Goal: Check status: Check status

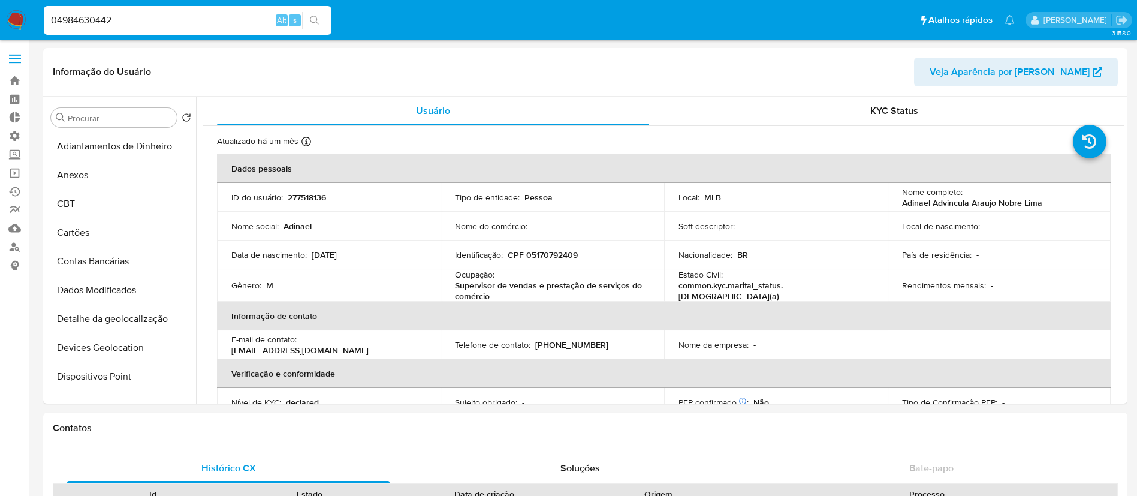
select select "10"
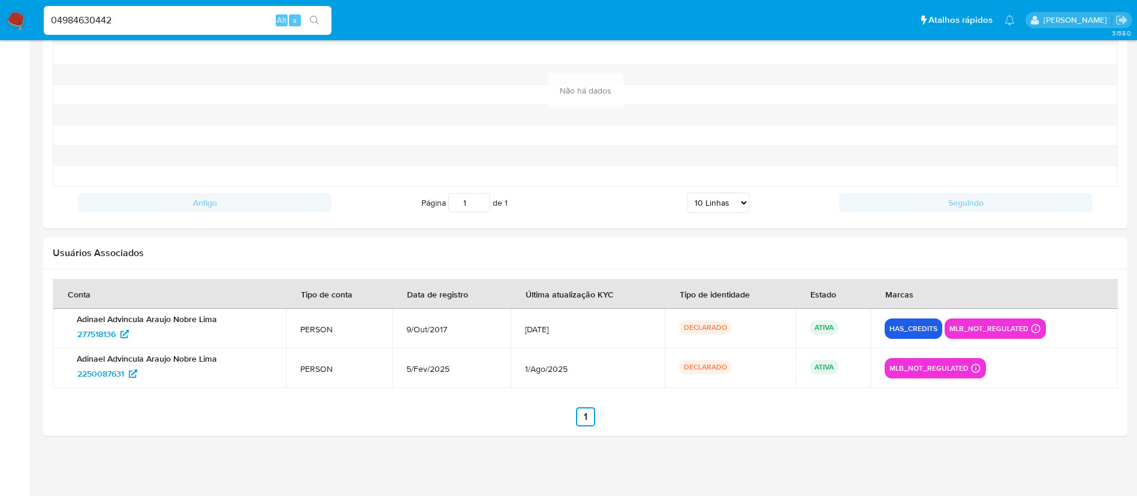
scroll to position [488, 0]
drag, startPoint x: 128, startPoint y: 16, endPoint x: 4, endPoint y: -4, distance: 126.3
type input "2361893969"
click at [314, 22] on icon "search-icon" at bounding box center [315, 21] width 10 height 10
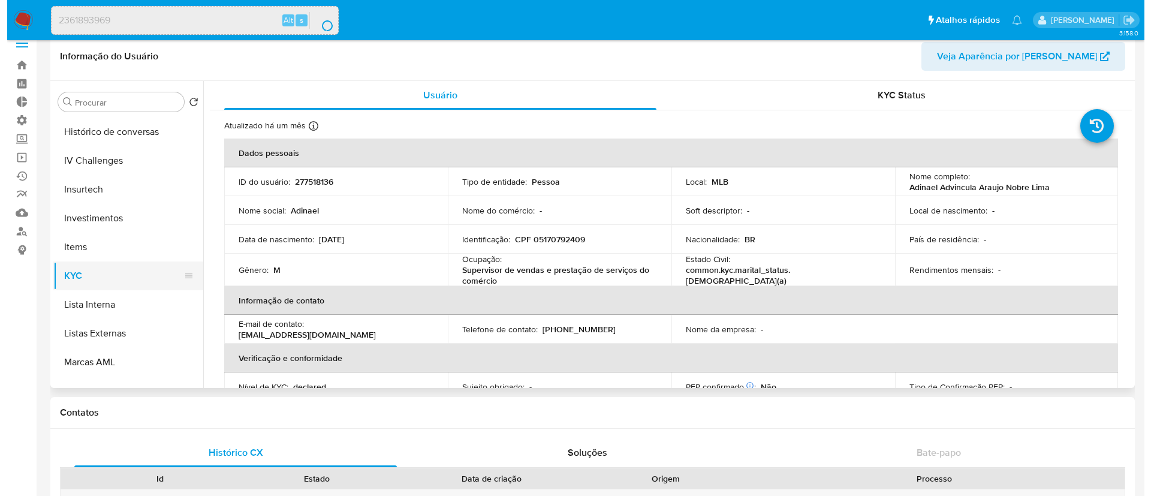
scroll to position [0, 0]
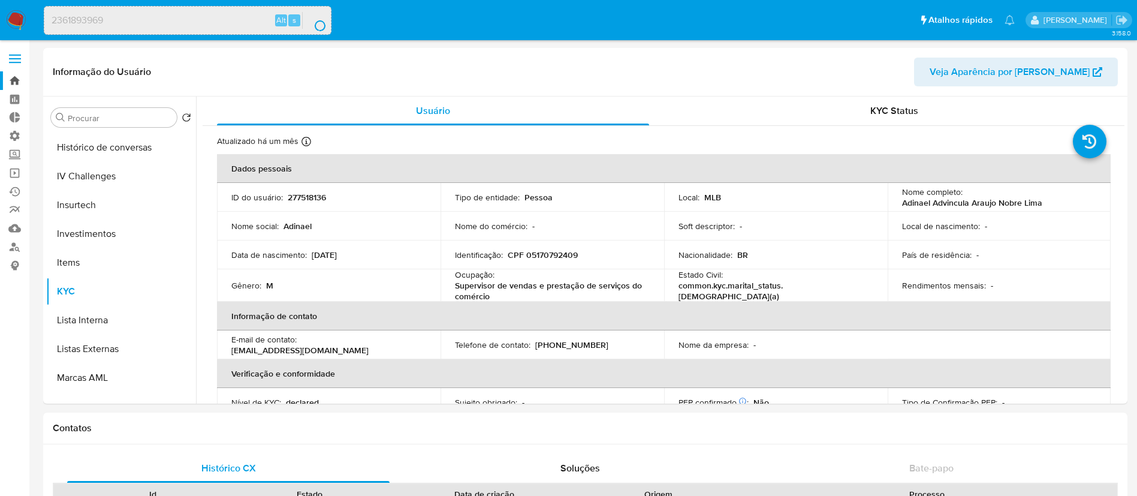
click at [17, 85] on link "Bandeja" at bounding box center [71, 80] width 143 height 19
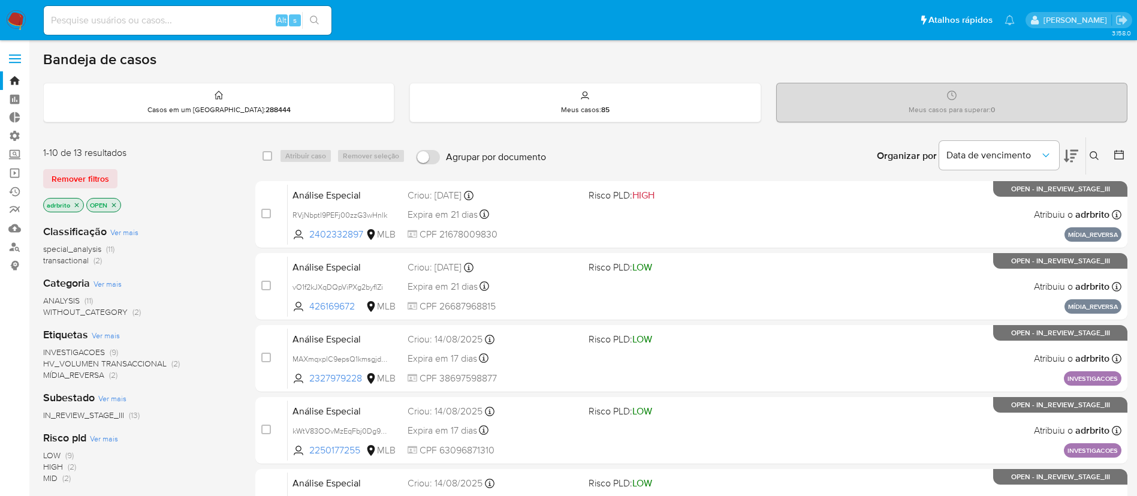
click at [77, 204] on icon "close-filter" at bounding box center [76, 204] width 7 height 7
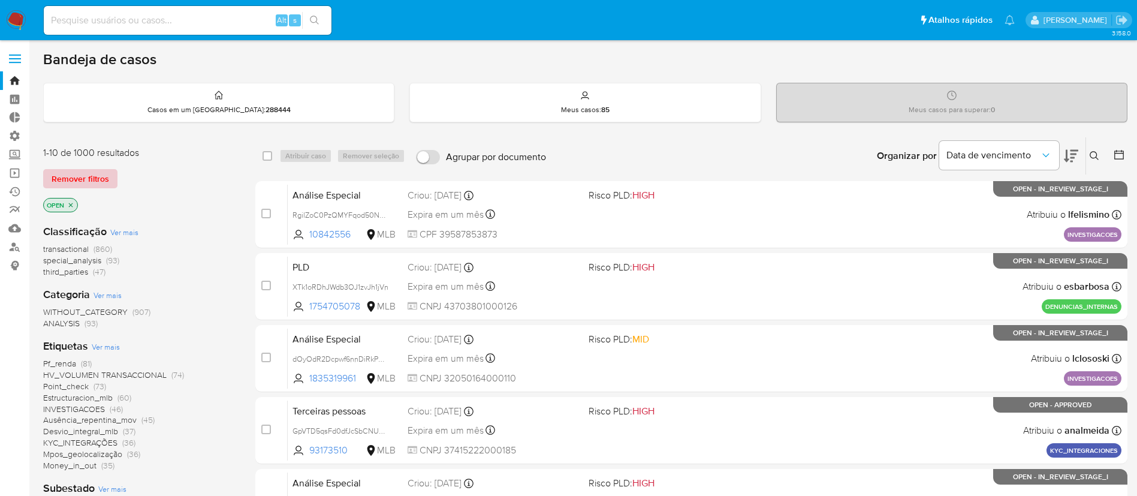
click at [74, 184] on span "Remover filtros" at bounding box center [81, 178] width 58 height 17
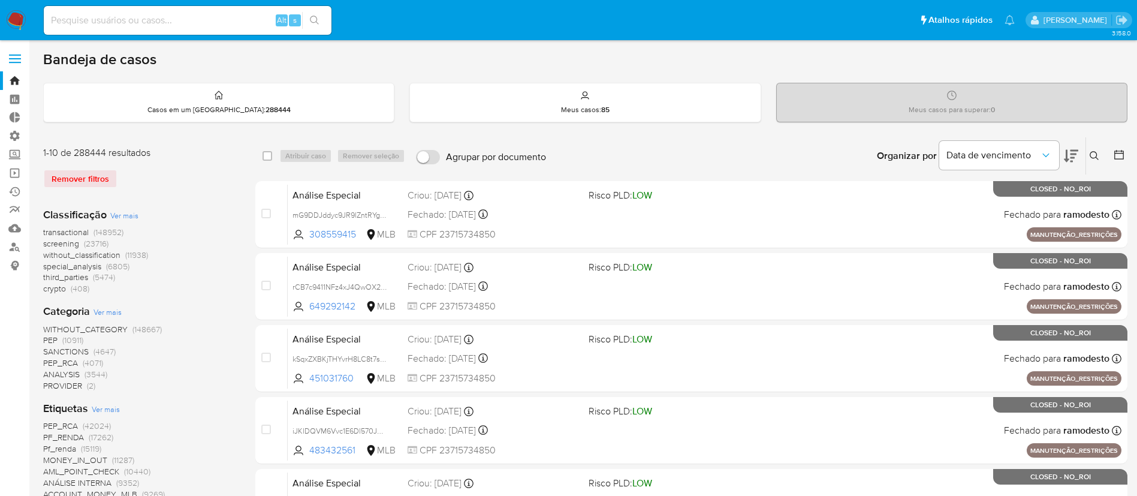
click at [161, 13] on input at bounding box center [188, 21] width 288 height 16
paste input "2361893969"
type input "2361893969"
click at [318, 22] on icon "search-icon" at bounding box center [315, 21] width 10 height 10
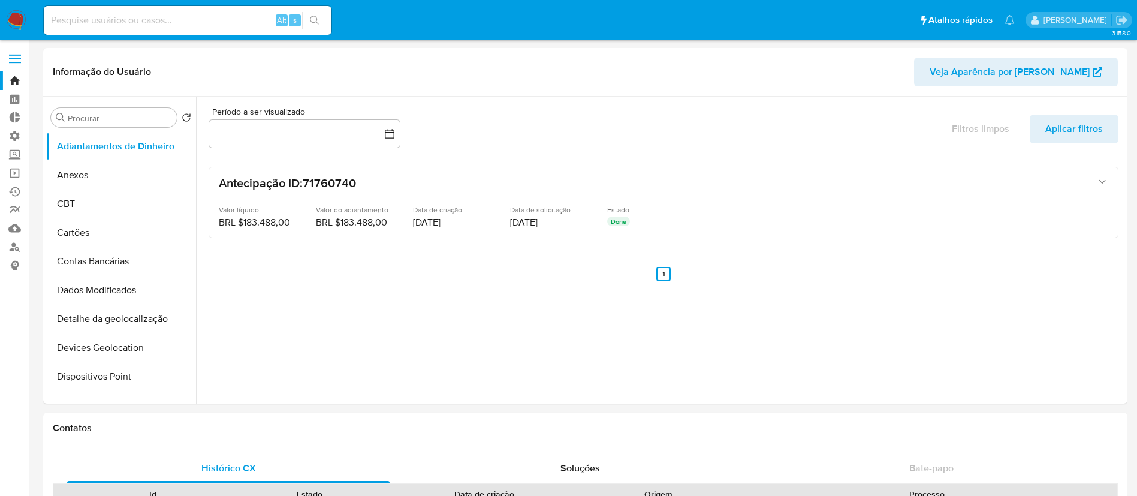
select select "10"
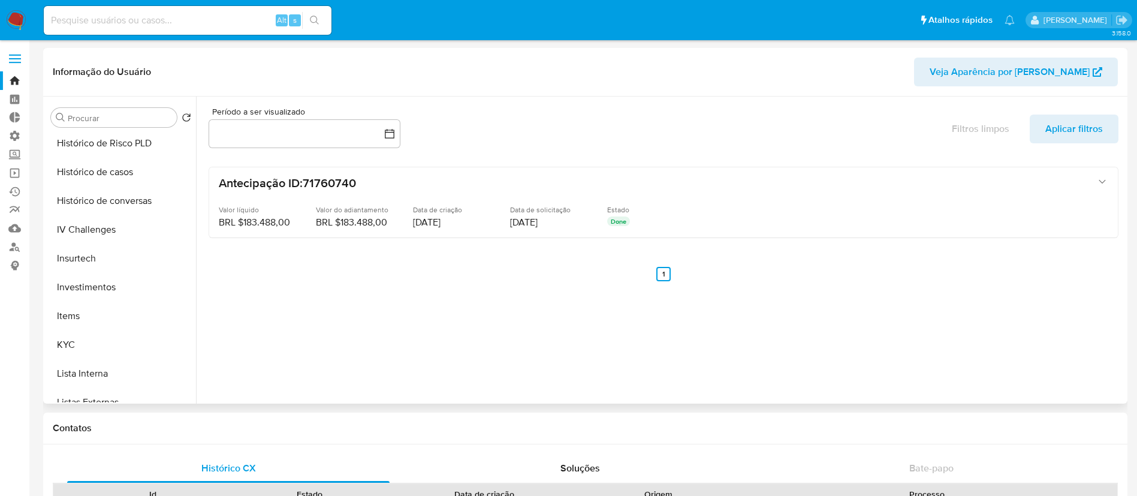
scroll to position [365, 0]
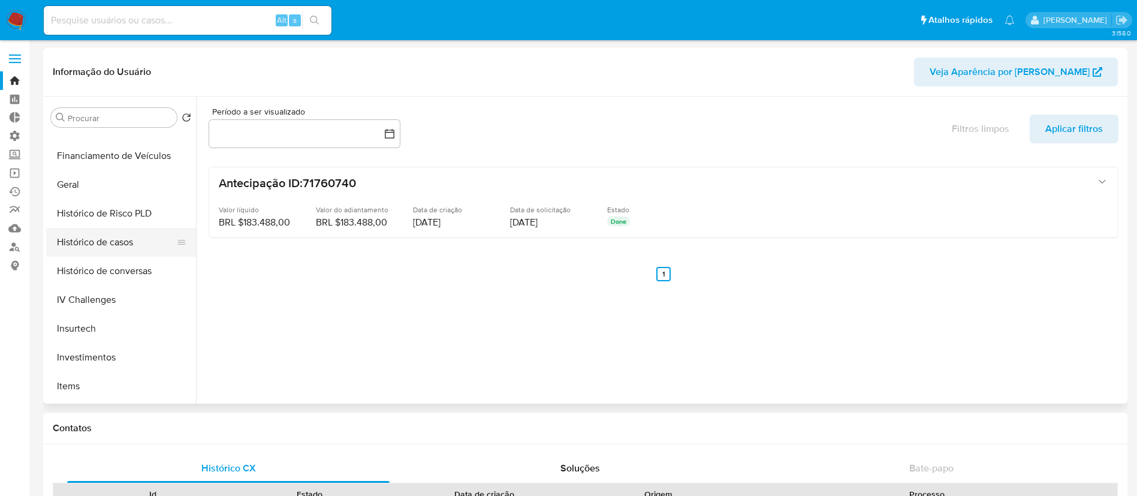
click at [130, 245] on button "Histórico de casos" at bounding box center [116, 242] width 140 height 29
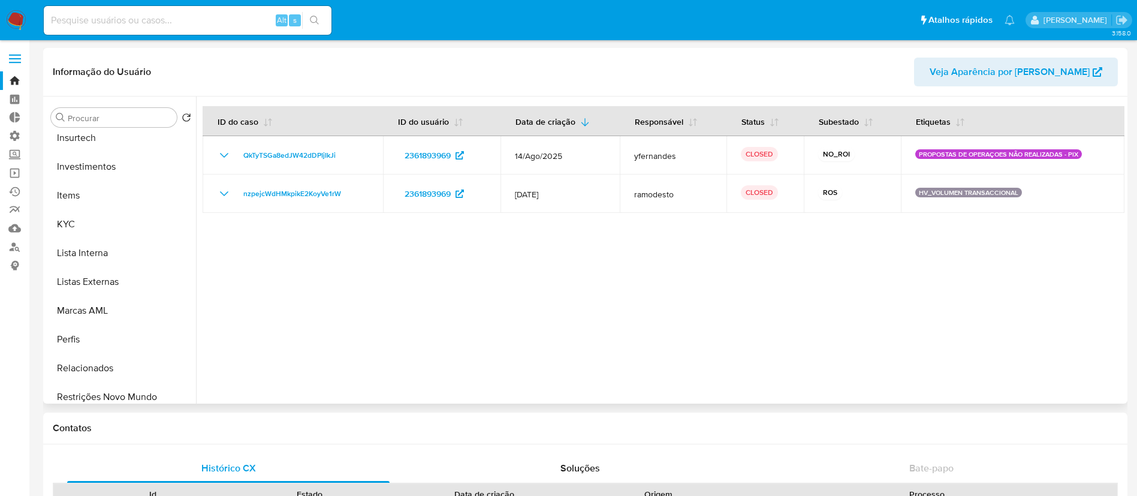
scroll to position [564, 0]
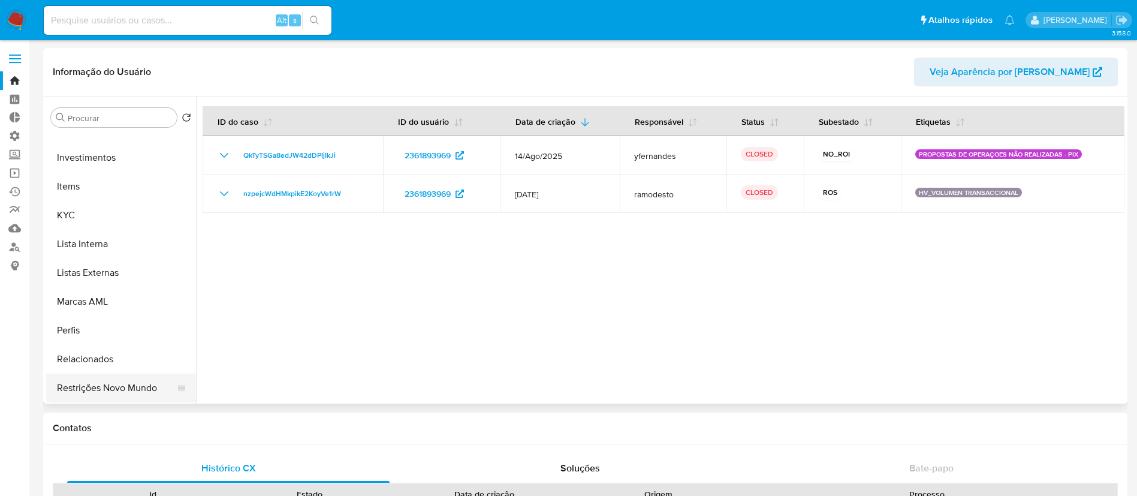
click at [147, 375] on button "Restrições Novo Mundo" at bounding box center [116, 388] width 140 height 29
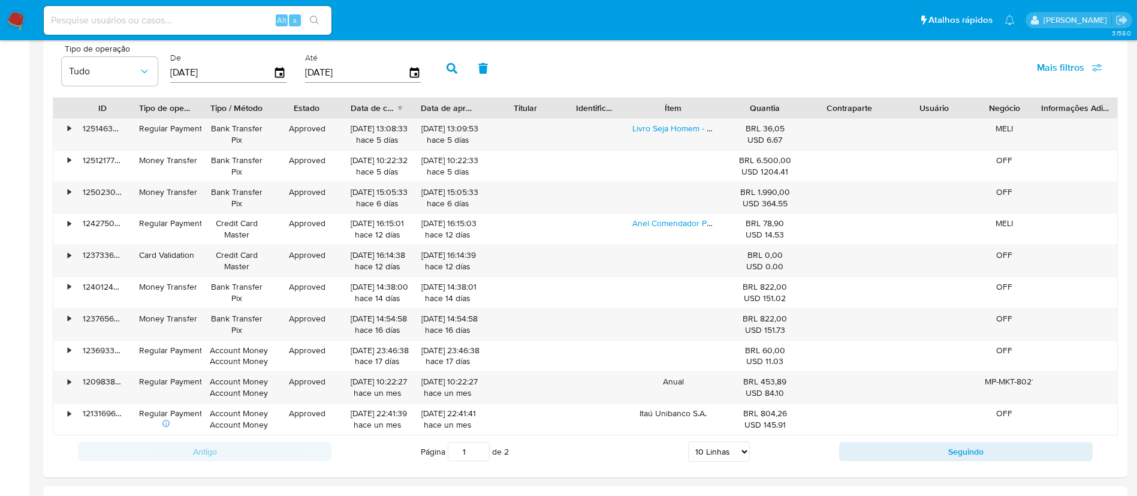
scroll to position [1146, 0]
